Goal: Information Seeking & Learning: Learn about a topic

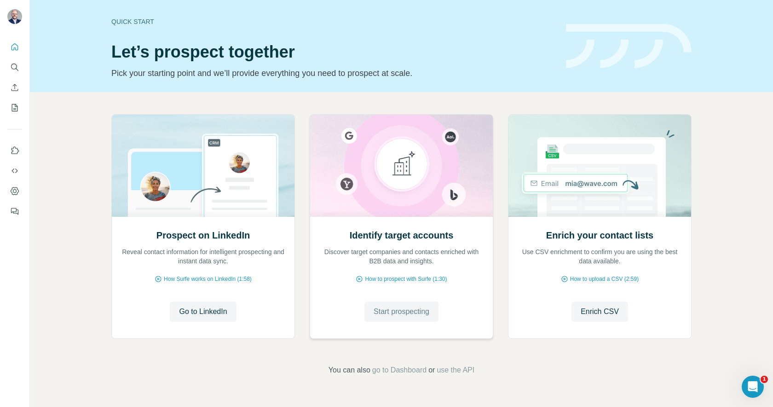
click at [421, 307] on span "Start prospecting" at bounding box center [402, 311] width 56 height 11
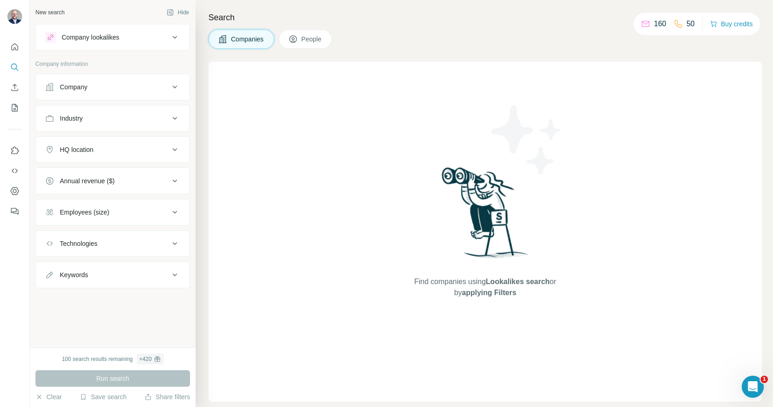
click at [176, 38] on icon at bounding box center [174, 37] width 11 height 11
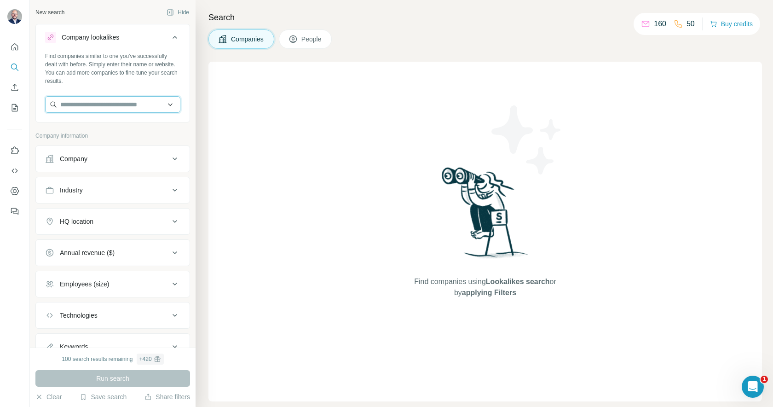
click at [145, 104] on input "text" at bounding box center [112, 104] width 135 height 17
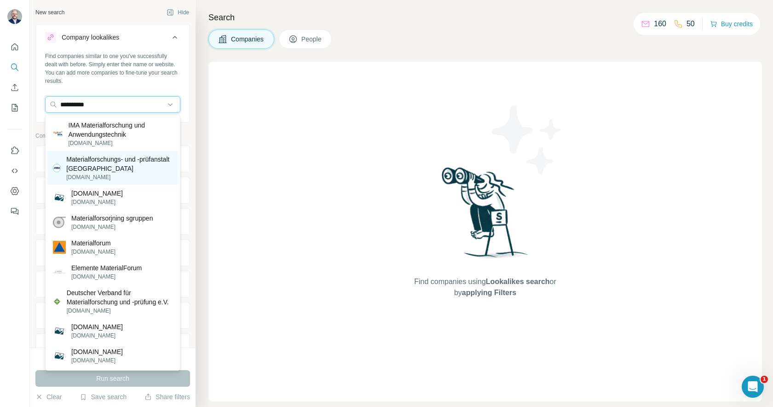
type input "**********"
click at [121, 165] on p "Materialforschungs- und -prüfanstalt Weimar" at bounding box center [119, 164] width 106 height 18
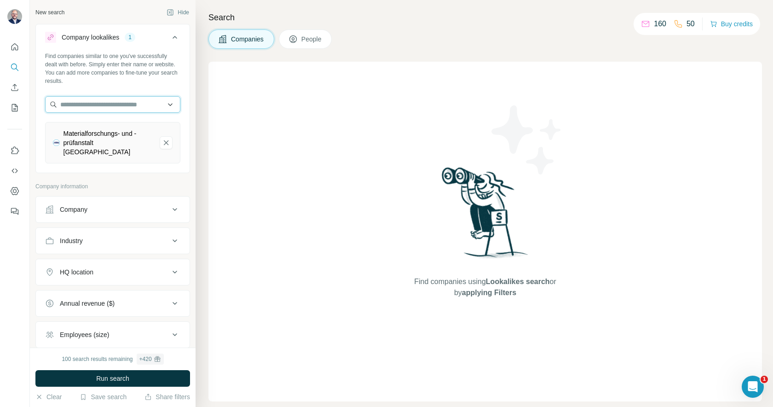
click at [134, 104] on input "text" at bounding box center [112, 104] width 135 height 17
click at [114, 108] on input "**********" at bounding box center [112, 104] width 135 height 17
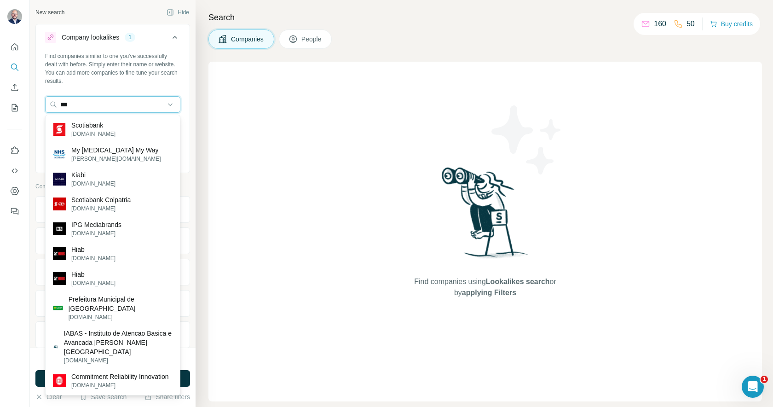
type input "***"
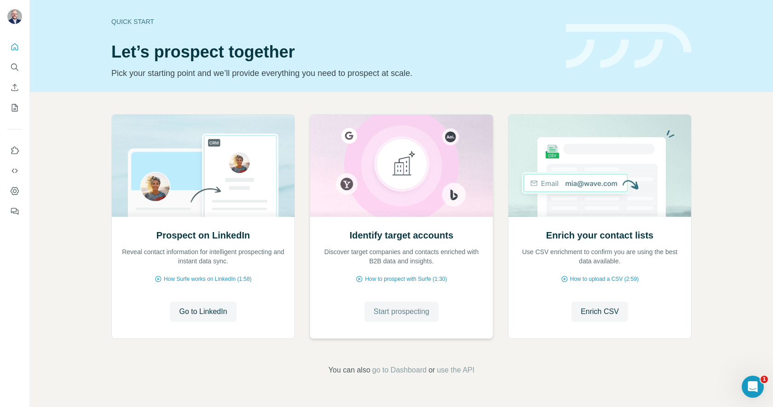
click at [411, 320] on button "Start prospecting" at bounding box center [402, 311] width 74 height 20
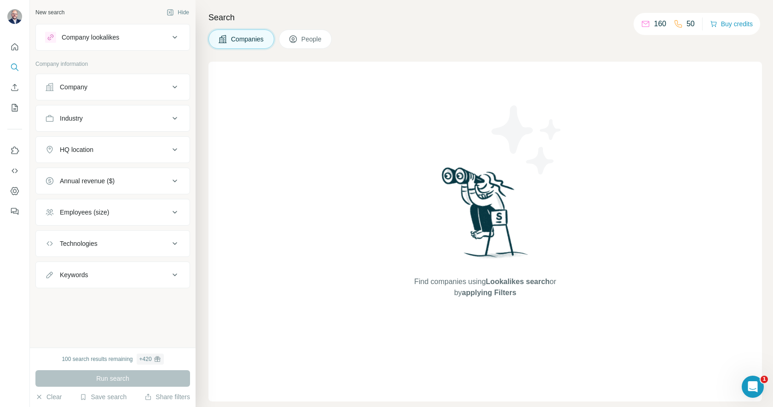
click at [178, 39] on icon at bounding box center [174, 37] width 11 height 11
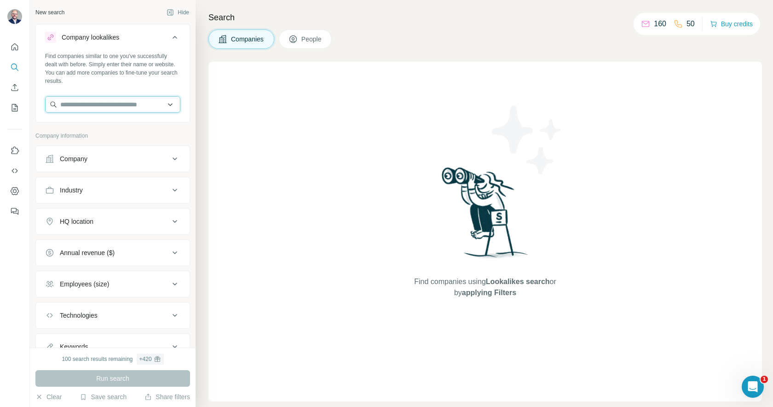
click at [117, 98] on input "text" at bounding box center [112, 104] width 135 height 17
paste input "**********"
click at [78, 109] on input "**********" at bounding box center [112, 104] width 135 height 17
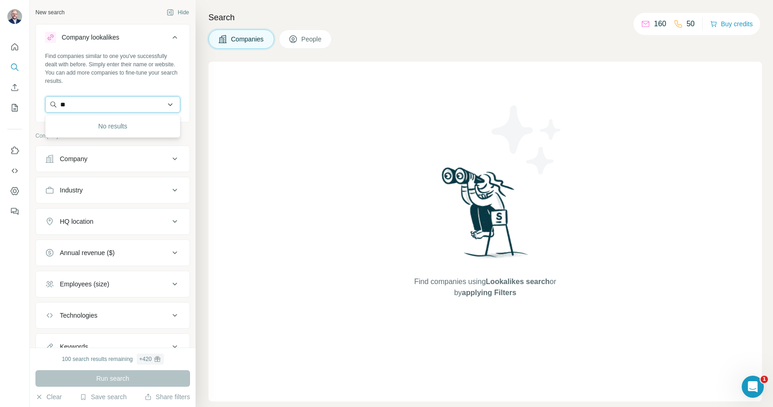
type input "*"
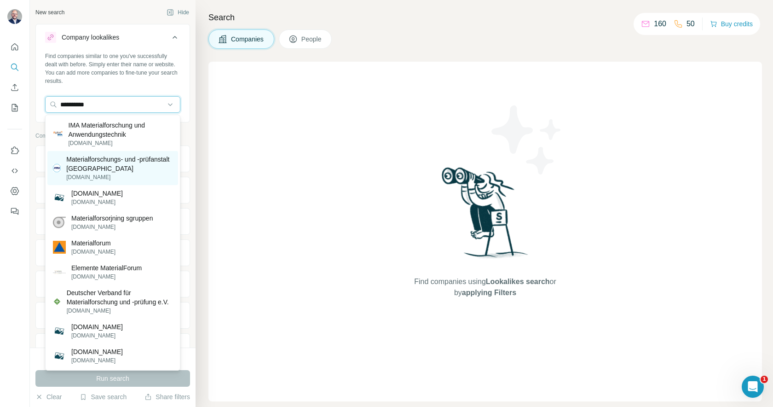
type input "**********"
click at [89, 165] on p "Materialforschungs- und -prüfanstalt Weimar" at bounding box center [119, 164] width 106 height 18
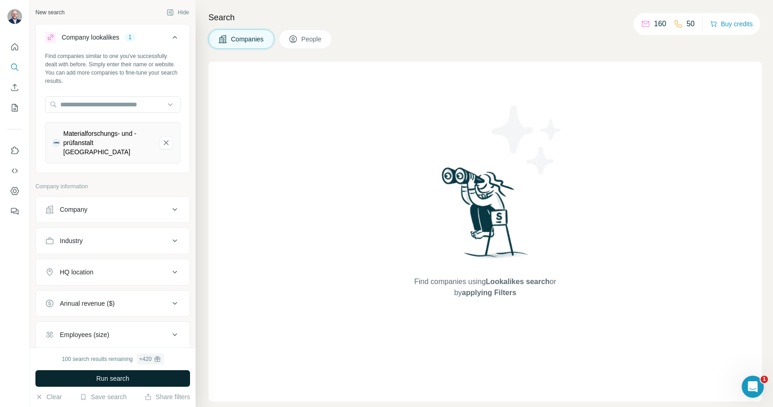
click at [131, 381] on button "Run search" at bounding box center [112, 378] width 155 height 17
click at [170, 204] on icon at bounding box center [174, 209] width 11 height 11
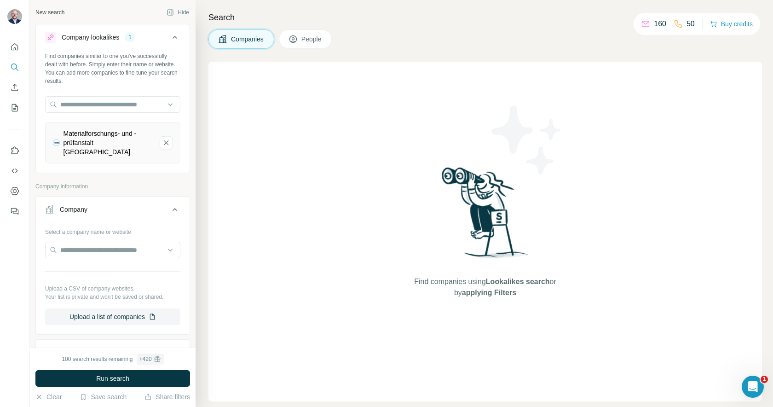
click at [170, 204] on icon at bounding box center [174, 209] width 11 height 11
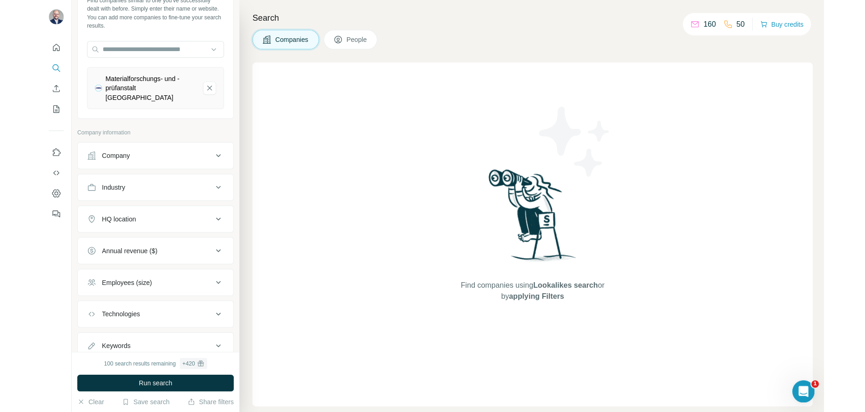
scroll to position [80, 0]
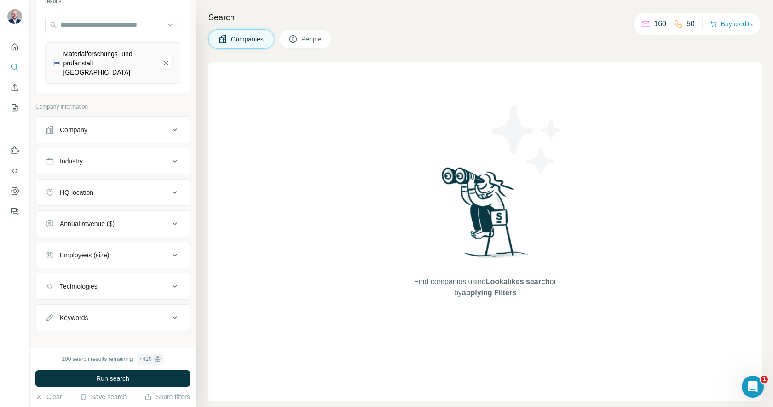
click at [117, 188] on div "HQ location" at bounding box center [107, 192] width 124 height 9
click at [98, 211] on input "text" at bounding box center [112, 215] width 135 height 17
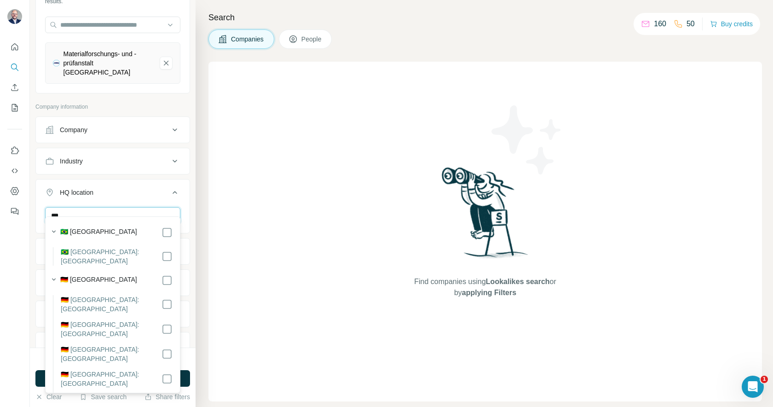
type input "***"
click at [185, 194] on button "HQ location 1" at bounding box center [113, 194] width 154 height 26
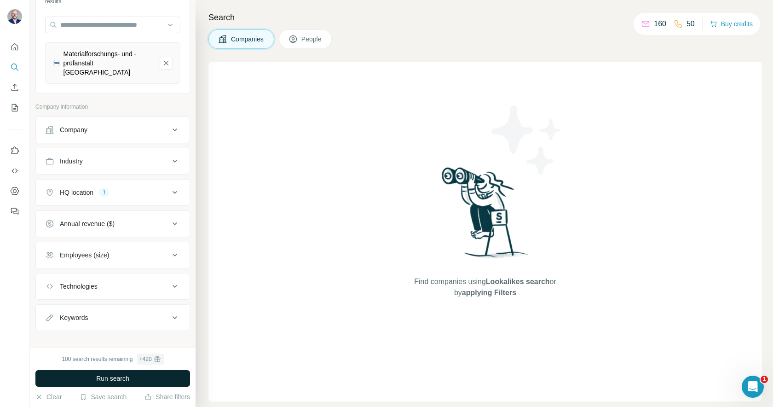
click at [92, 379] on button "Run search" at bounding box center [112, 378] width 155 height 17
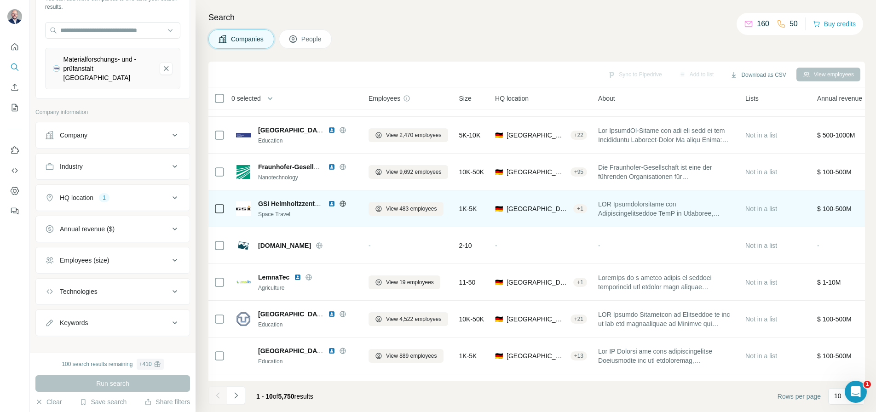
scroll to position [97, 0]
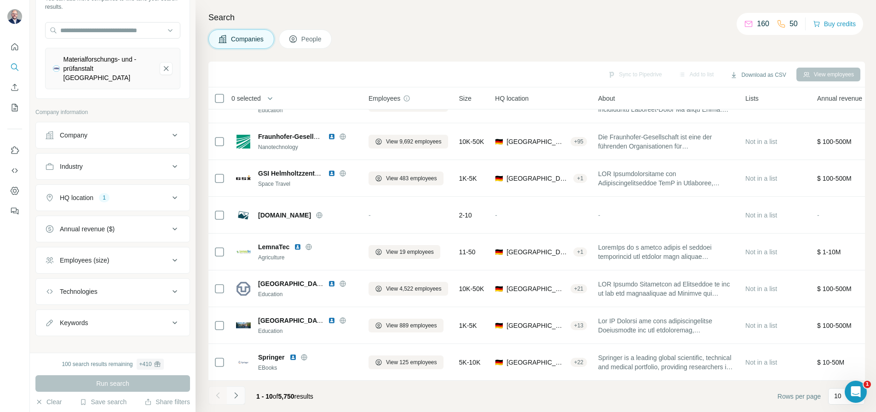
click at [237, 395] on icon "Navigate to next page" at bounding box center [235, 396] width 3 height 6
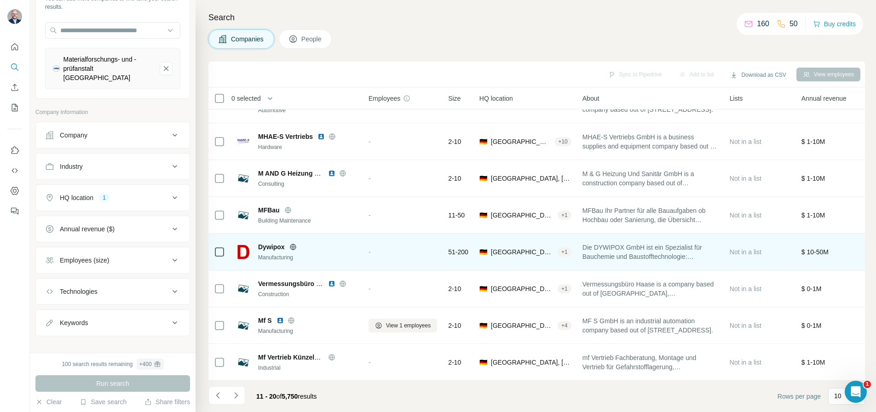
scroll to position [0, 0]
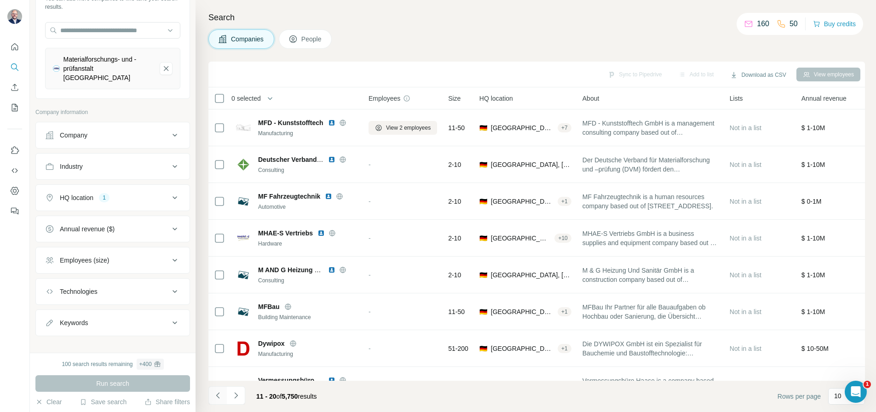
click at [221, 397] on icon "Navigate to previous page" at bounding box center [218, 395] width 9 height 9
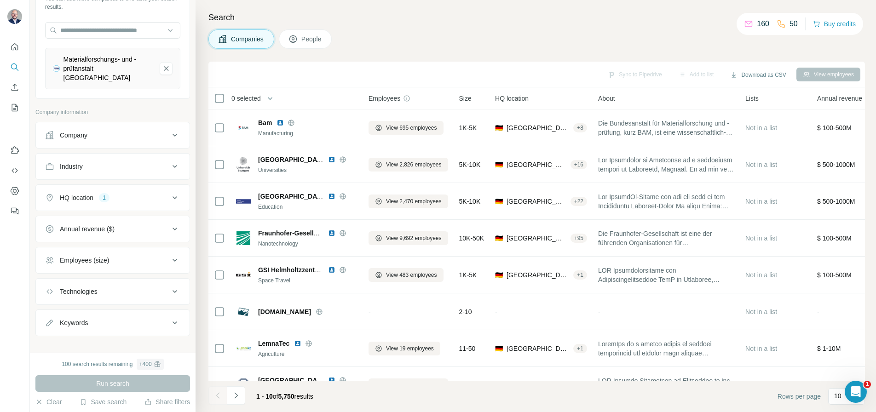
click at [150, 162] on div "Industry" at bounding box center [107, 166] width 124 height 9
click at [128, 185] on input at bounding box center [108, 190] width 114 height 10
click at [168, 185] on icon at bounding box center [170, 189] width 9 height 9
click at [312, 62] on div "Sync to Pipedrive Add to list Download as CSV View employees" at bounding box center [536, 75] width 657 height 26
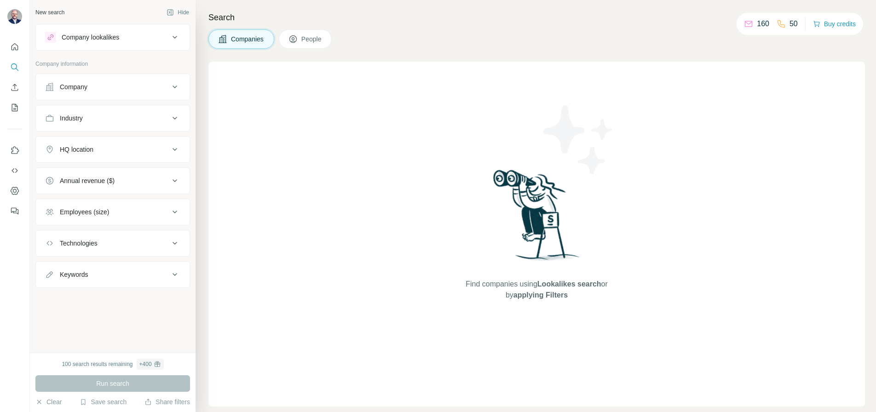
click at [122, 120] on div "Industry" at bounding box center [107, 118] width 124 height 9
click at [115, 141] on input at bounding box center [108, 141] width 114 height 10
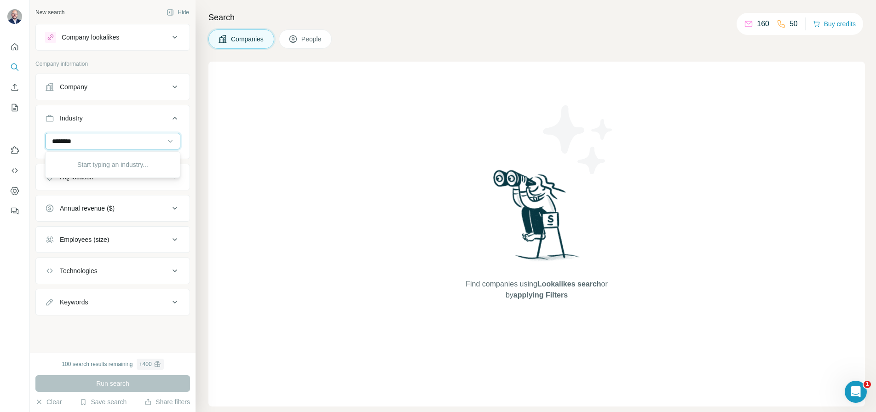
type input "*********"
click at [197, 296] on div "Search Companies People Find companies using Lookalikes search or by applying F…" at bounding box center [536, 206] width 681 height 412
click at [173, 269] on icon at bounding box center [174, 271] width 11 height 11
click at [154, 291] on input "text" at bounding box center [112, 294] width 135 height 17
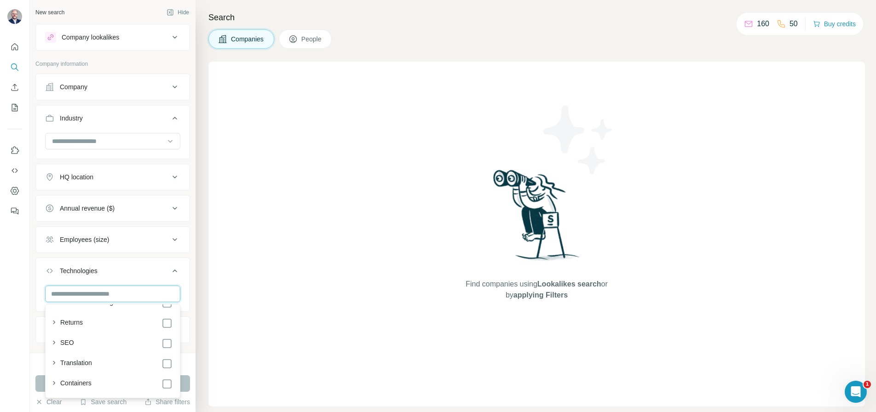
scroll to position [1939, 0]
click at [49, 384] on icon "button" at bounding box center [53, 385] width 9 height 9
click at [53, 363] on icon "button" at bounding box center [53, 364] width 9 height 9
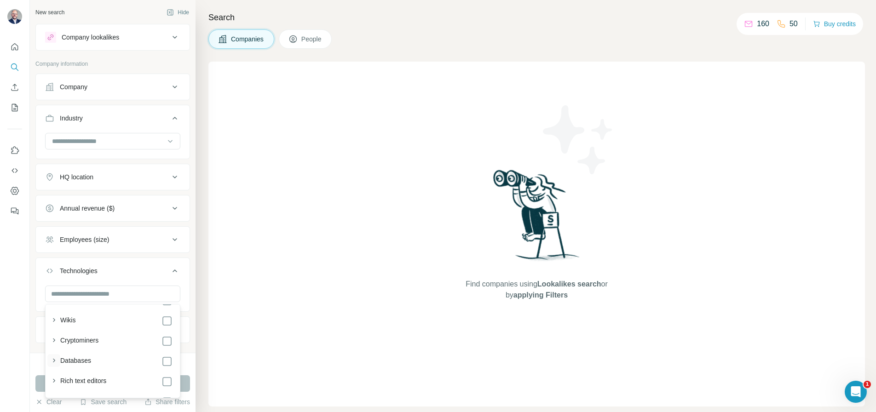
click at [55, 358] on icon "button" at bounding box center [53, 360] width 9 height 9
click at [55, 351] on icon "button" at bounding box center [53, 355] width 9 height 9
click at [56, 337] on icon "button" at bounding box center [53, 334] width 9 height 9
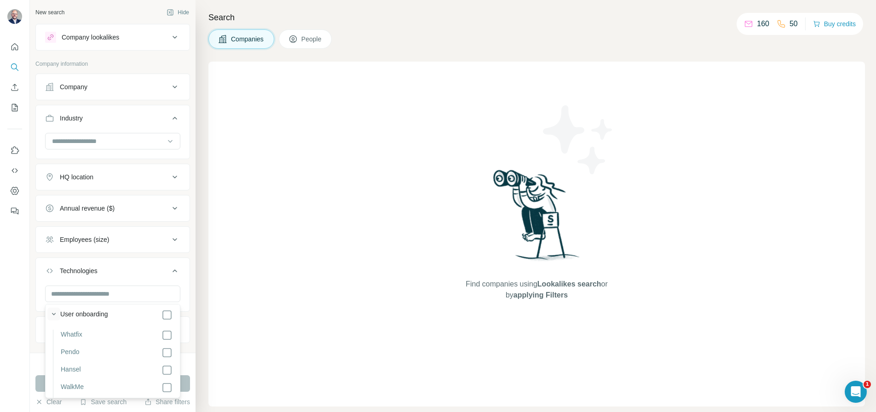
scroll to position [1483, 0]
click at [53, 312] on icon "button" at bounding box center [53, 314] width 9 height 9
click at [53, 365] on icon "button" at bounding box center [53, 364] width 9 height 9
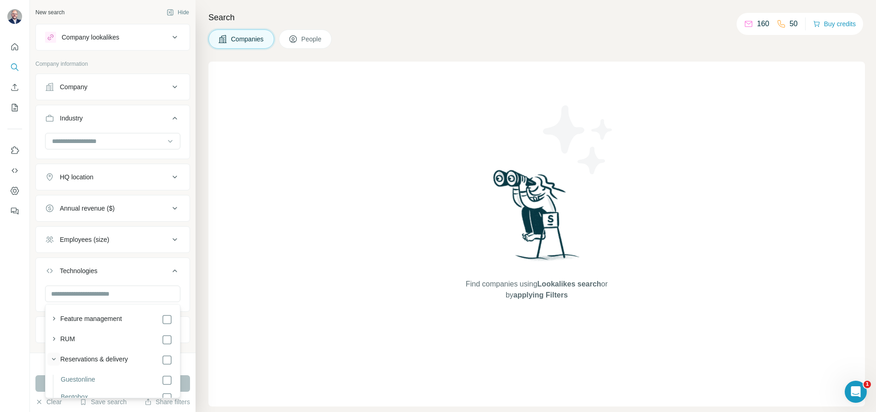
click at [53, 357] on icon "button" at bounding box center [53, 359] width 9 height 9
click at [54, 367] on icon "button" at bounding box center [53, 371] width 9 height 9
click at [54, 320] on icon "button" at bounding box center [53, 322] width 9 height 9
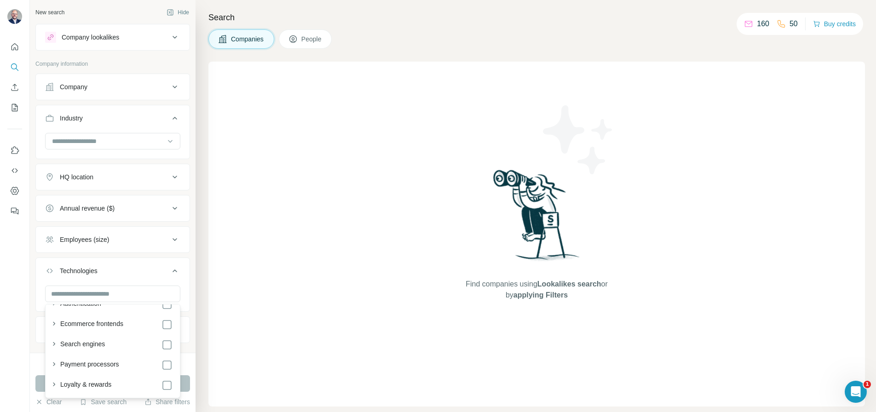
scroll to position [980, 0]
click at [54, 354] on icon "button" at bounding box center [53, 357] width 9 height 9
click at [54, 354] on icon "button" at bounding box center [53, 350] width 9 height 9
click at [54, 367] on icon "button" at bounding box center [53, 369] width 9 height 9
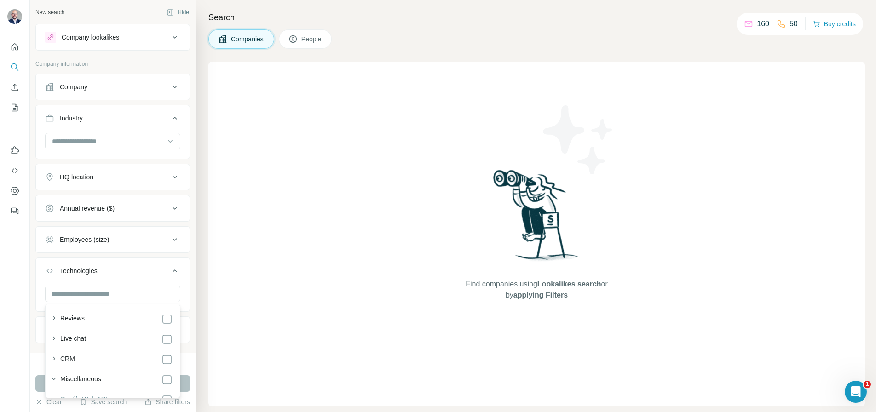
scroll to position [509, 0]
click at [52, 374] on icon "button" at bounding box center [53, 377] width 9 height 9
click at [55, 381] on icon "button" at bounding box center [54, 381] width 2 height 4
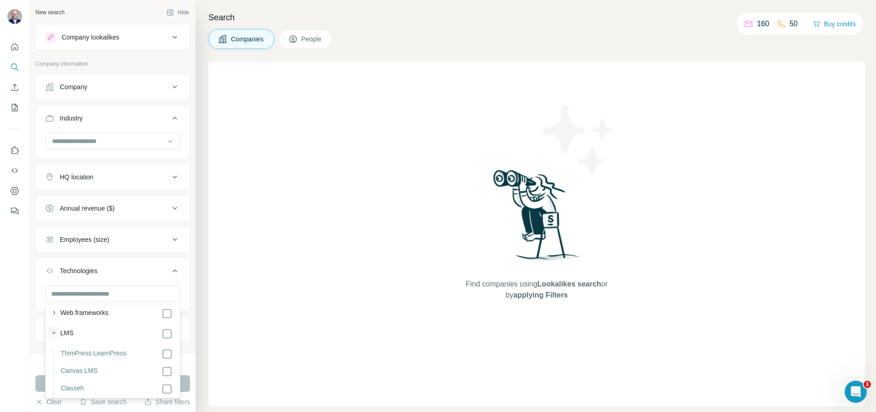
click at [53, 334] on icon "button" at bounding box center [54, 333] width 4 height 2
click at [54, 372] on icon "button" at bounding box center [54, 374] width 2 height 4
click at [56, 356] on icon "button" at bounding box center [53, 354] width 9 height 9
click at [54, 333] on icon "button" at bounding box center [53, 332] width 9 height 9
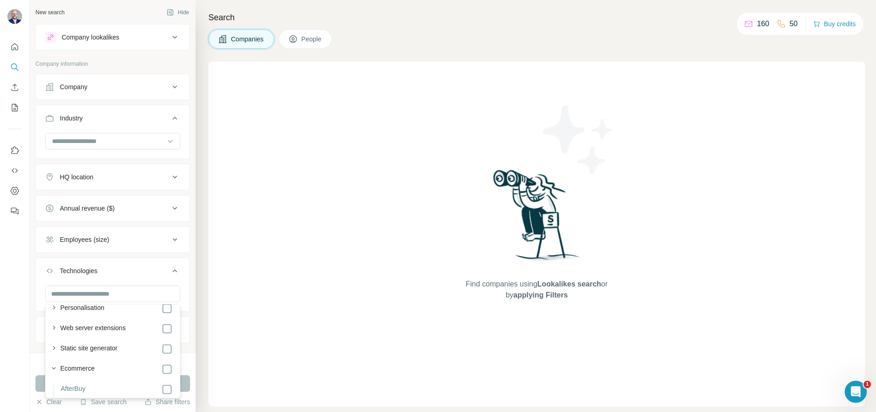
scroll to position [209, 0]
click at [54, 374] on icon "button" at bounding box center [53, 373] width 9 height 9
click at [54, 374] on icon "button" at bounding box center [53, 370] width 9 height 9
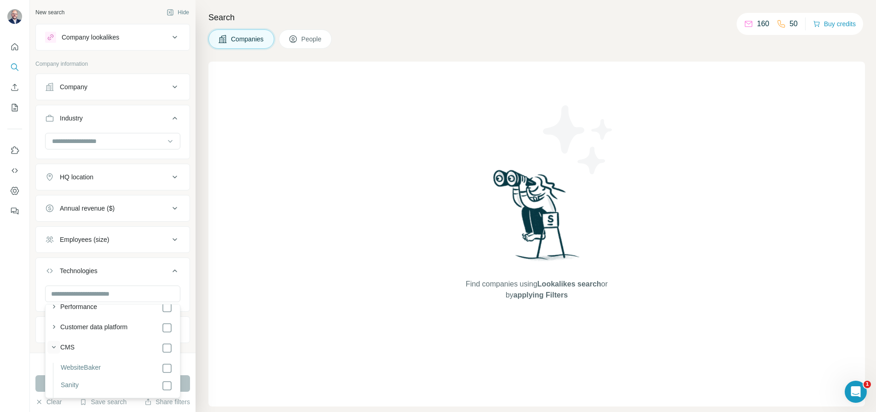
click at [56, 348] on icon "button" at bounding box center [53, 347] width 9 height 9
click at [190, 289] on div "Technologies" at bounding box center [112, 285] width 155 height 54
